Goal: Transaction & Acquisition: Purchase product/service

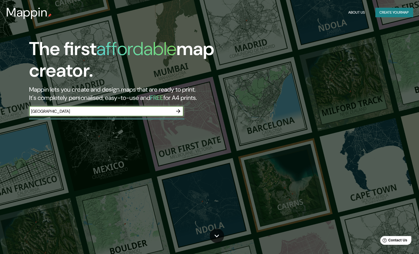
type input "[GEOGRAPHIC_DATA]"
click at [180, 111] on icon "button" at bounding box center [178, 111] width 4 height 4
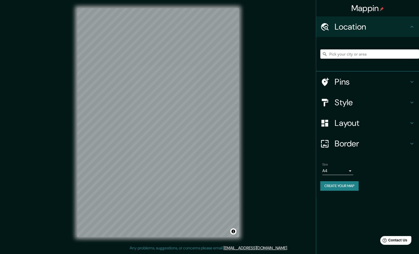
click at [358, 52] on input "Pick your city or area" at bounding box center [369, 53] width 99 height 9
paste input "[GEOGRAPHIC_DATA]"
click at [340, 53] on input "Noord, [GEOGRAPHIC_DATA], [GEOGRAPHIC_DATA], [GEOGRAPHIC_DATA]" at bounding box center [369, 53] width 99 height 9
drag, startPoint x: 329, startPoint y: 53, endPoint x: 409, endPoint y: 50, distance: 80.0
click at [405, 51] on input "Noord, [GEOGRAPHIC_DATA], [GEOGRAPHIC_DATA], [GEOGRAPHIC_DATA]" at bounding box center [369, 53] width 99 height 9
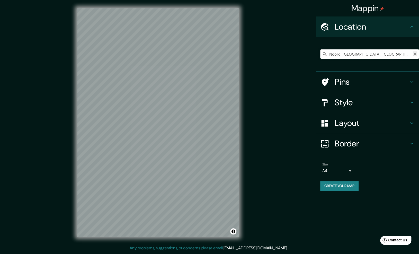
type input "Noord, [GEOGRAPHIC_DATA], [GEOGRAPHIC_DATA], [GEOGRAPHIC_DATA]"
click at [414, 55] on icon "Clear" at bounding box center [414, 53] width 3 height 3
paste input "[GEOGRAPHIC_DATA]"
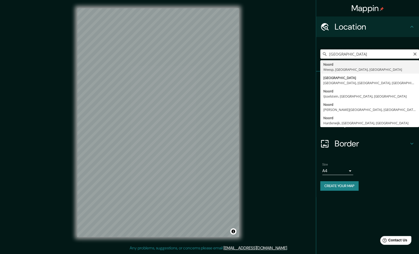
click at [388, 55] on input "[GEOGRAPHIC_DATA]" at bounding box center [369, 53] width 99 height 9
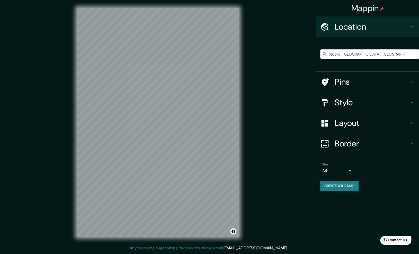
type input "Noord, [GEOGRAPHIC_DATA], [GEOGRAPHIC_DATA], [GEOGRAPHIC_DATA]"
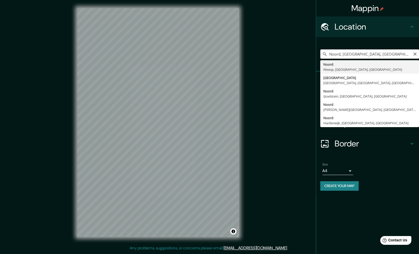
click at [380, 56] on input "Noord, [GEOGRAPHIC_DATA], [GEOGRAPHIC_DATA], [GEOGRAPHIC_DATA]" at bounding box center [369, 53] width 99 height 9
click at [412, 55] on input "Noord, [GEOGRAPHIC_DATA], [GEOGRAPHIC_DATA], [GEOGRAPHIC_DATA]" at bounding box center [369, 53] width 99 height 9
click at [416, 55] on icon "Clear" at bounding box center [414, 53] width 3 height 3
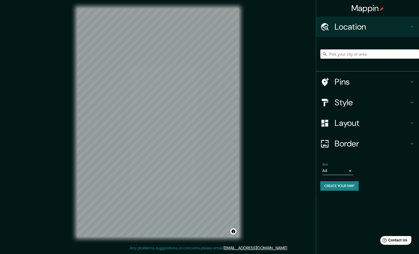
paste input "[PERSON_NAME][GEOGRAPHIC_DATA], [GEOGRAPHIC_DATA][PERSON_NAME] ([GEOGRAPHIC_DAT…"
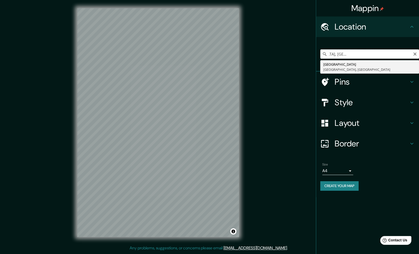
click at [346, 52] on input "[PERSON_NAME][GEOGRAPHIC_DATA], [GEOGRAPHIC_DATA][PERSON_NAME] ([GEOGRAPHIC_DAT…" at bounding box center [369, 53] width 99 height 9
click at [337, 52] on input "[PERSON_NAME][GEOGRAPHIC_DATA], [GEOGRAPHIC_DATA][PERSON_NAME] ([GEOGRAPHIC_DAT…" at bounding box center [369, 53] width 99 height 9
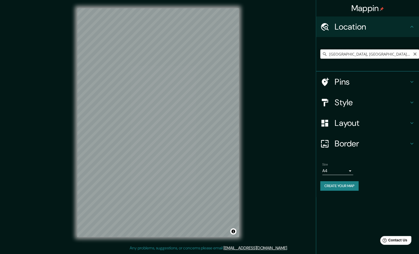
drag, startPoint x: 382, startPoint y: 54, endPoint x: 284, endPoint y: 56, distance: 98.0
click at [320, 56] on input "[GEOGRAPHIC_DATA], [GEOGRAPHIC_DATA], [GEOGRAPHIC_DATA]" at bounding box center [369, 53] width 99 height 9
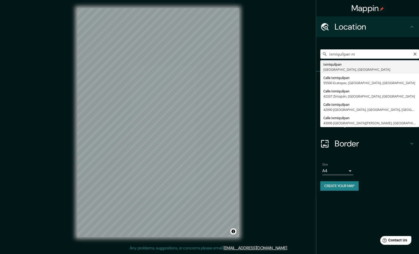
type input "ixmiquilpan m"
drag, startPoint x: 363, startPoint y: 55, endPoint x: 267, endPoint y: 53, distance: 95.6
click at [320, 53] on input "ixmiquilpan m" at bounding box center [369, 53] width 99 height 9
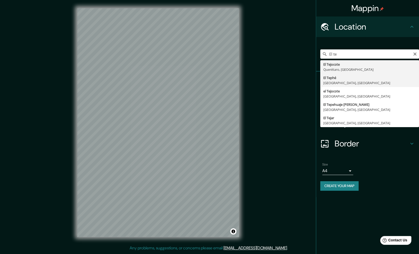
type input "El Tephé, [GEOGRAPHIC_DATA], [GEOGRAPHIC_DATA]"
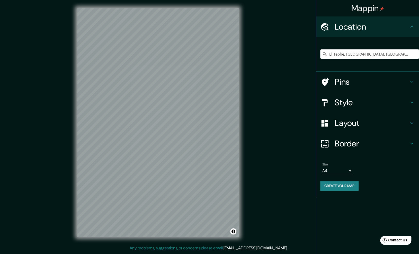
click at [356, 78] on h4 "Pins" at bounding box center [371, 82] width 74 height 10
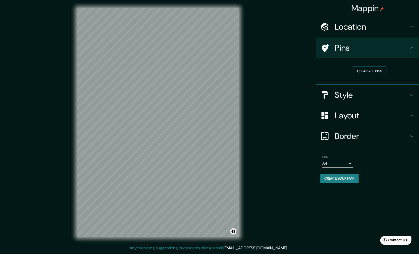
click at [388, 53] on div "Pins" at bounding box center [367, 48] width 103 height 21
click at [394, 94] on h4 "Style" at bounding box center [371, 95] width 74 height 10
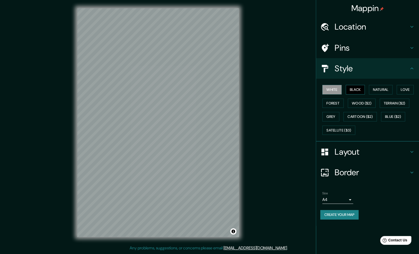
click at [356, 90] on button "Black" at bounding box center [355, 90] width 19 height 10
click at [378, 91] on button "Natural" at bounding box center [381, 90] width 24 height 10
click at [403, 89] on button "Love" at bounding box center [404, 90] width 17 height 10
click at [333, 103] on button "Forest" at bounding box center [332, 103] width 21 height 10
click at [357, 102] on button "Wood ($2)" at bounding box center [362, 103] width 28 height 10
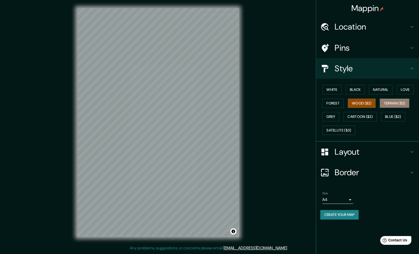
drag, startPoint x: 396, startPoint y: 102, endPoint x: 393, endPoint y: 107, distance: 6.6
click at [396, 102] on button "Terrain ($2)" at bounding box center [394, 103] width 30 height 10
click at [370, 103] on button "Wood ($2)" at bounding box center [362, 103] width 28 height 10
click at [392, 105] on button "Terrain ($2)" at bounding box center [394, 103] width 30 height 10
click at [332, 115] on button "Grey" at bounding box center [330, 117] width 17 height 10
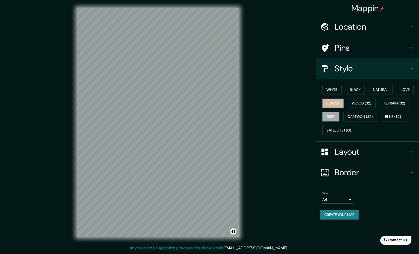
click at [330, 106] on button "Forest" at bounding box center [332, 103] width 21 height 10
click at [406, 89] on button "Love" at bounding box center [404, 90] width 17 height 10
click at [388, 89] on button "Natural" at bounding box center [381, 90] width 24 height 10
click at [353, 89] on button "Black" at bounding box center [355, 90] width 19 height 10
click at [335, 101] on button "Forest" at bounding box center [332, 103] width 21 height 10
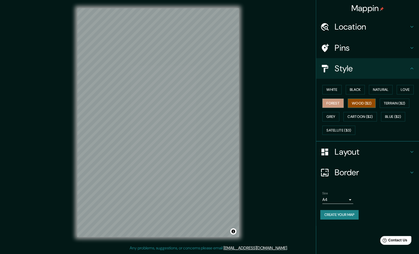
click at [367, 102] on button "Wood ($2)" at bounding box center [362, 103] width 28 height 10
click at [331, 115] on button "Grey" at bounding box center [330, 117] width 17 height 10
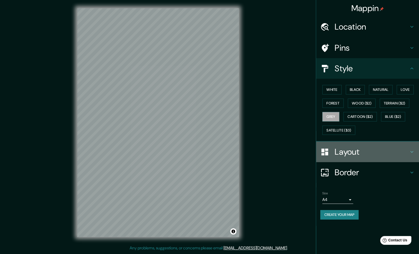
click at [364, 153] on h4 "Layout" at bounding box center [371, 152] width 74 height 10
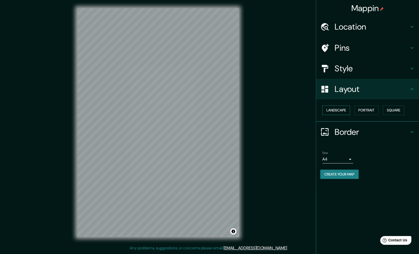
click at [341, 108] on button "Landscape" at bounding box center [336, 110] width 28 height 10
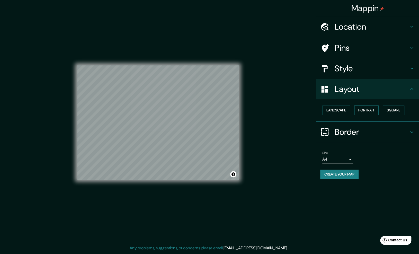
click at [365, 109] on button "Portrait" at bounding box center [366, 110] width 24 height 10
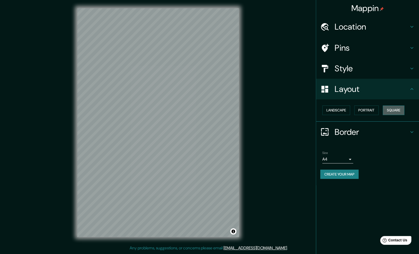
click at [392, 111] on button "Square" at bounding box center [394, 110] width 22 height 10
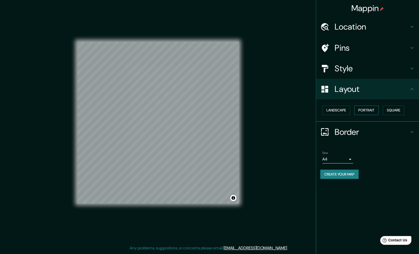
click at [373, 108] on button "Portrait" at bounding box center [366, 110] width 24 height 10
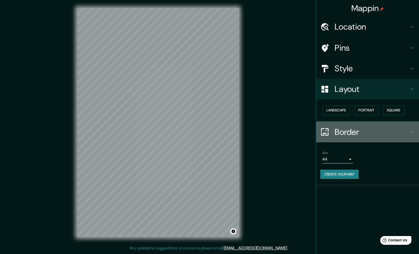
click at [356, 132] on h4 "Border" at bounding box center [371, 132] width 74 height 10
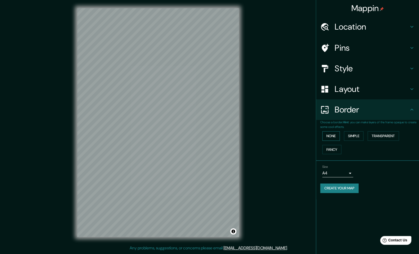
click at [333, 135] on button "None" at bounding box center [330, 136] width 17 height 10
click at [361, 137] on button "Simple" at bounding box center [354, 136] width 20 height 10
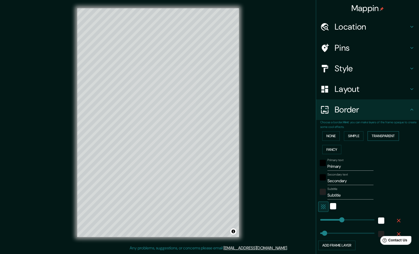
click at [377, 133] on button "Transparent" at bounding box center [382, 136] width 31 height 10
drag, startPoint x: 332, startPoint y: 151, endPoint x: 332, endPoint y: 138, distance: 12.3
click at [332, 151] on button "Fancy" at bounding box center [331, 150] width 19 height 10
click at [332, 135] on button "None" at bounding box center [330, 136] width 17 height 10
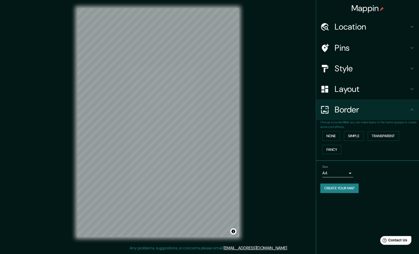
click at [348, 171] on body "Mappin Location [GEOGRAPHIC_DATA], [GEOGRAPHIC_DATA], [GEOGRAPHIC_DATA] Pins St…" at bounding box center [209, 127] width 419 height 254
click at [335, 184] on li "A4" at bounding box center [337, 183] width 31 height 9
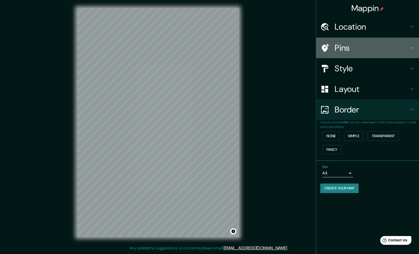
click at [325, 46] on icon at bounding box center [325, 48] width 7 height 8
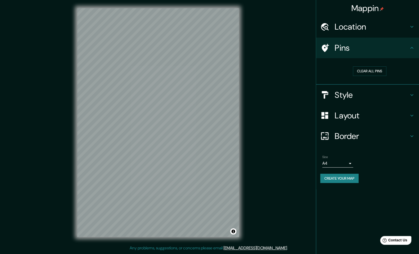
click at [354, 132] on h4 "Border" at bounding box center [371, 136] width 74 height 10
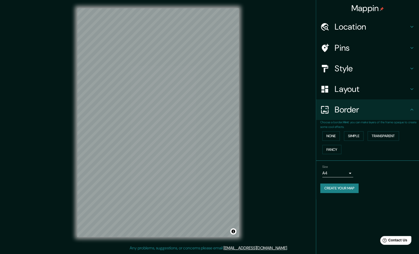
click at [353, 70] on h4 "Style" at bounding box center [371, 68] width 74 height 10
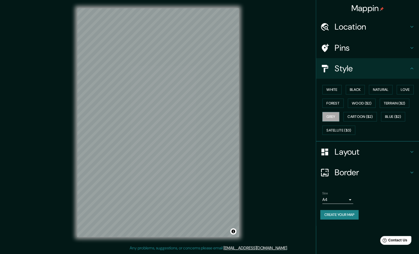
click at [360, 150] on h4 "Layout" at bounding box center [371, 152] width 74 height 10
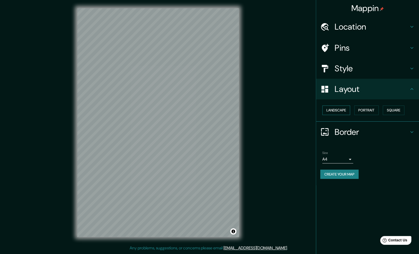
click at [347, 107] on button "Landscape" at bounding box center [336, 110] width 28 height 10
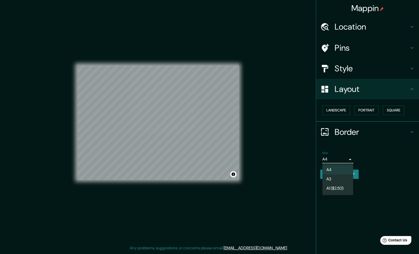
click at [345, 162] on body "Mappin Location [GEOGRAPHIC_DATA], [GEOGRAPHIC_DATA], [GEOGRAPHIC_DATA] Pins St…" at bounding box center [209, 127] width 419 height 254
click at [337, 179] on li "A3" at bounding box center [337, 178] width 31 height 9
drag, startPoint x: 345, startPoint y: 153, endPoint x: 344, endPoint y: 157, distance: 3.5
click at [345, 153] on div "Size A3 a4" at bounding box center [337, 157] width 31 height 12
click at [342, 160] on body "Mappin Location [GEOGRAPHIC_DATA], [GEOGRAPHIC_DATA], [GEOGRAPHIC_DATA] Pins St…" at bounding box center [209, 127] width 419 height 254
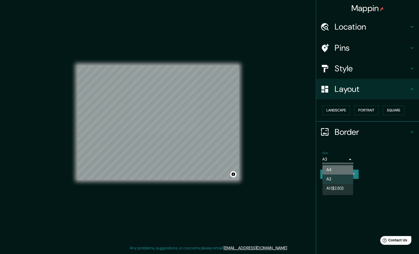
click at [343, 169] on li "A4" at bounding box center [337, 169] width 31 height 9
type input "single"
click at [394, 110] on button "Square" at bounding box center [394, 110] width 22 height 10
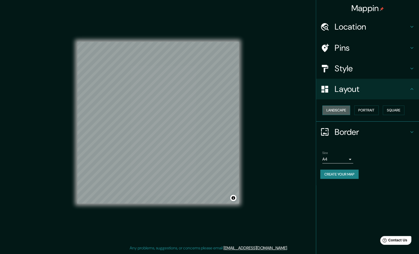
click at [341, 110] on button "Landscape" at bounding box center [336, 110] width 28 height 10
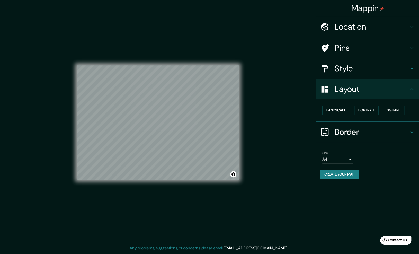
click at [350, 71] on h4 "Style" at bounding box center [371, 68] width 74 height 10
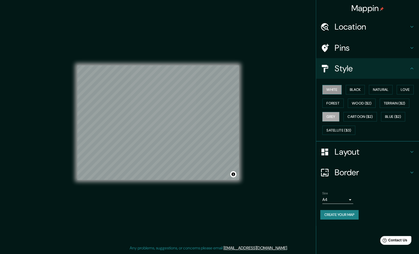
click at [335, 90] on button "White" at bounding box center [331, 90] width 19 height 10
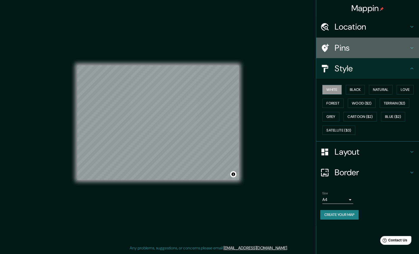
click at [365, 46] on h4 "Pins" at bounding box center [371, 48] width 74 height 10
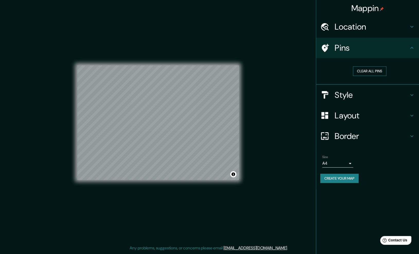
click at [370, 72] on button "Clear all pins" at bounding box center [369, 71] width 33 height 10
click at [366, 70] on button "Clear all pins" at bounding box center [369, 71] width 33 height 10
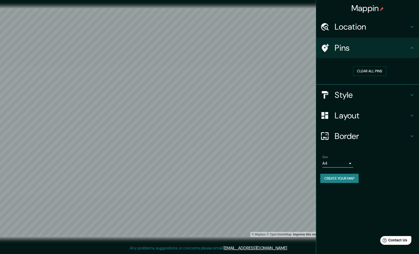
click at [362, 25] on h4 "Location" at bounding box center [371, 27] width 74 height 10
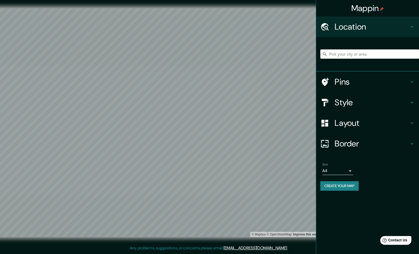
click at [360, 52] on input "Pick your city or area" at bounding box center [369, 53] width 99 height 9
click at [368, 66] on div at bounding box center [369, 54] width 99 height 26
click at [368, 78] on h4 "Pins" at bounding box center [371, 82] width 74 height 10
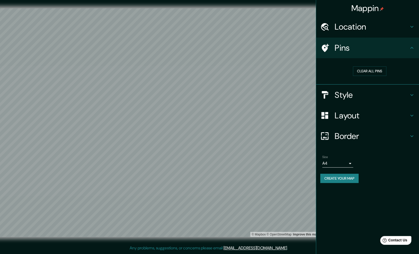
click at [358, 34] on div "Location" at bounding box center [367, 26] width 103 height 21
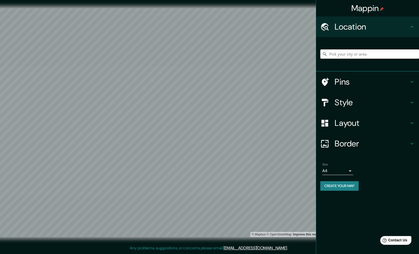
click at [344, 53] on input "Pick your city or area" at bounding box center [369, 53] width 99 height 9
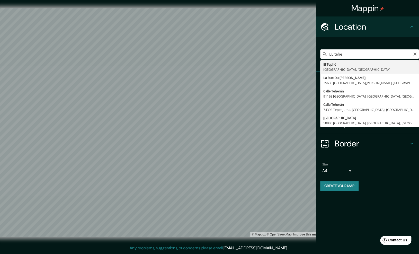
type input "El Tephé, [GEOGRAPHIC_DATA], [GEOGRAPHIC_DATA]"
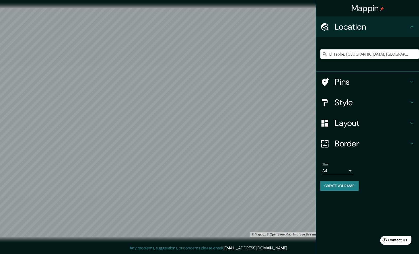
click at [383, 80] on h4 "Pins" at bounding box center [371, 82] width 74 height 10
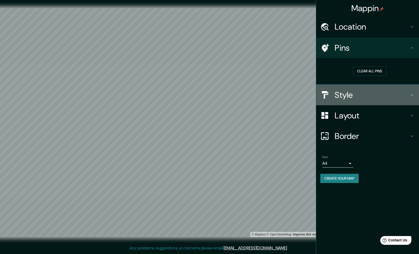
click at [387, 92] on h4 "Style" at bounding box center [371, 95] width 74 height 10
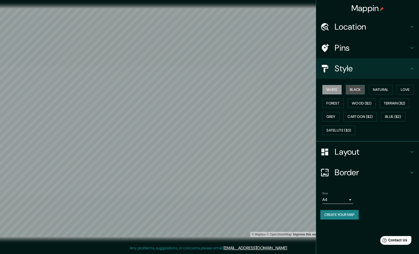
click at [359, 85] on button "Black" at bounding box center [355, 90] width 19 height 10
click at [377, 92] on button "Natural" at bounding box center [381, 90] width 24 height 10
click at [402, 88] on button "Love" at bounding box center [404, 90] width 17 height 10
click at [330, 102] on button "Forest" at bounding box center [332, 103] width 21 height 10
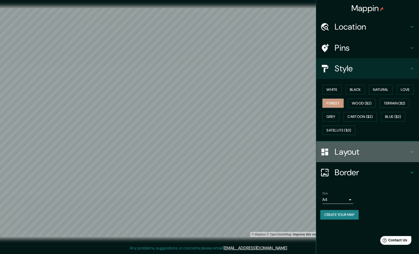
click at [347, 150] on h4 "Layout" at bounding box center [371, 152] width 74 height 10
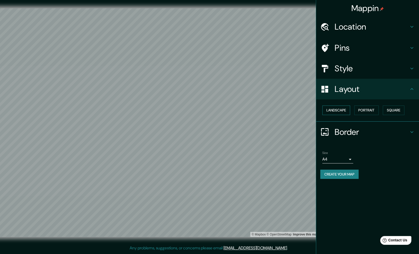
click at [343, 107] on button "Landscape" at bounding box center [336, 110] width 28 height 10
click at [338, 105] on button "Landscape" at bounding box center [336, 110] width 28 height 10
click at [360, 106] on button "Portrait" at bounding box center [366, 110] width 24 height 10
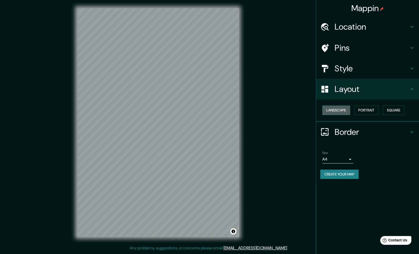
click at [348, 110] on button "Landscape" at bounding box center [336, 110] width 28 height 10
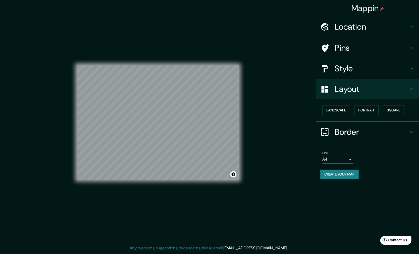
click at [340, 129] on h4 "Border" at bounding box center [371, 132] width 74 height 10
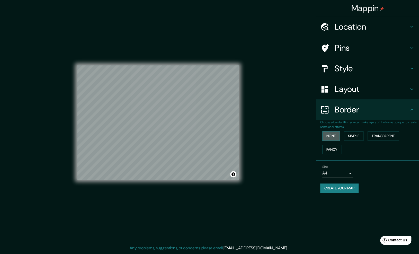
click at [335, 137] on button "None" at bounding box center [330, 136] width 17 height 10
click at [350, 70] on h4 "Style" at bounding box center [371, 68] width 74 height 10
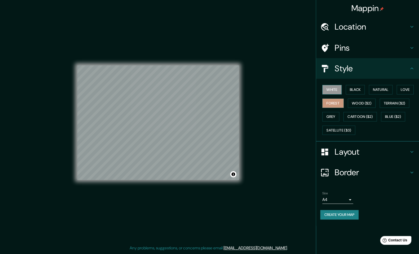
click at [334, 89] on button "White" at bounding box center [331, 90] width 19 height 10
click at [373, 198] on div "Size A4 single" at bounding box center [367, 197] width 95 height 16
click at [350, 214] on button "Create your map" at bounding box center [339, 215] width 38 height 10
click at [334, 211] on button "Create your map" at bounding box center [339, 215] width 38 height 10
click at [392, 196] on div "Size A4 single" at bounding box center [367, 197] width 95 height 16
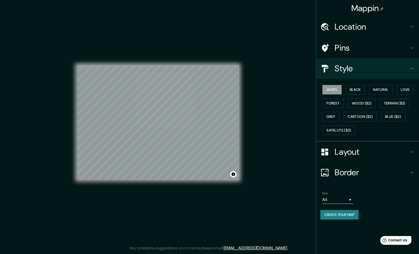
click at [370, 195] on div "Size A4 single" at bounding box center [367, 197] width 95 height 16
click at [340, 215] on button "Create your map" at bounding box center [339, 215] width 38 height 10
click at [288, 175] on div "Mappin Location [GEOGRAPHIC_DATA], [GEOGRAPHIC_DATA], [GEOGRAPHIC_DATA] Pins St…" at bounding box center [209, 126] width 419 height 253
click at [256, 87] on div "Mappin Location [GEOGRAPHIC_DATA], [GEOGRAPHIC_DATA], [GEOGRAPHIC_DATA] Pins St…" at bounding box center [209, 126] width 419 height 253
